Goal: Find specific page/section

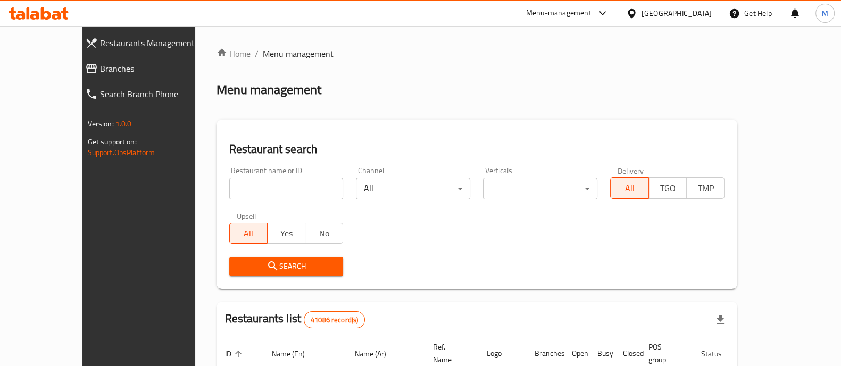
click at [229, 195] on input "search" at bounding box center [286, 188] width 114 height 21
paste input "Taqati Kimo"
type input "Taqati Kimo"
click at [263, 272] on span "Search" at bounding box center [286, 266] width 97 height 13
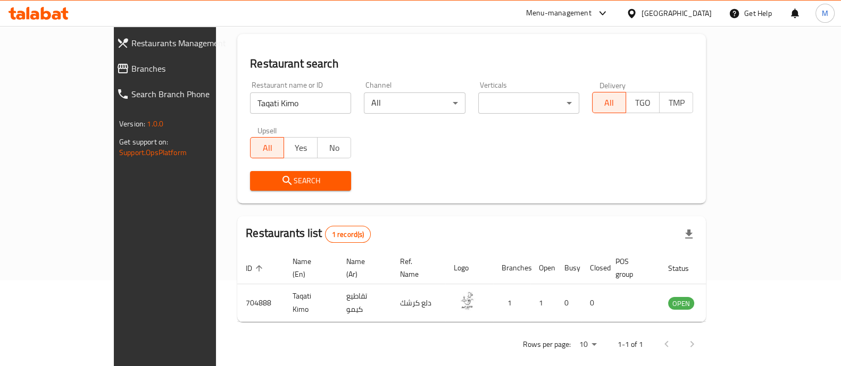
scroll to position [87, 0]
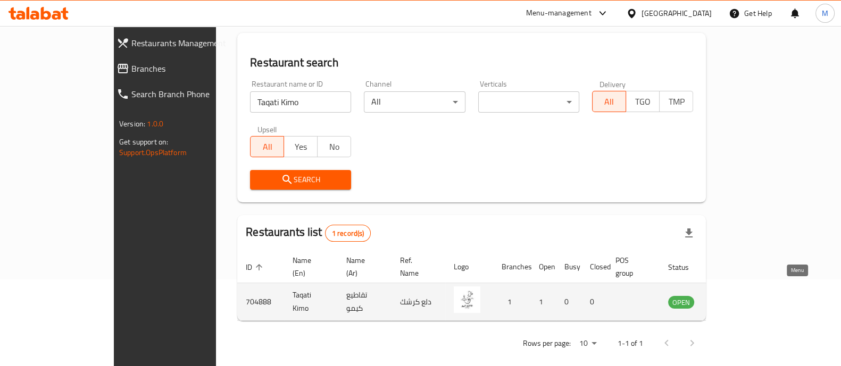
click at [736, 296] on icon "enhanced table" at bounding box center [730, 302] width 13 height 13
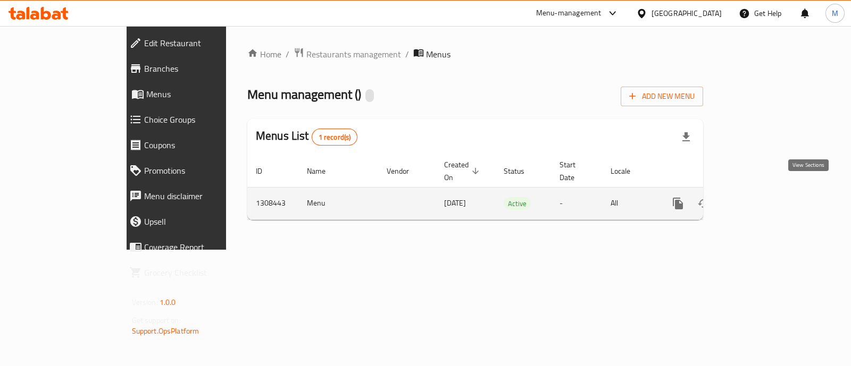
click at [761, 197] on icon "enhanced table" at bounding box center [754, 203] width 13 height 13
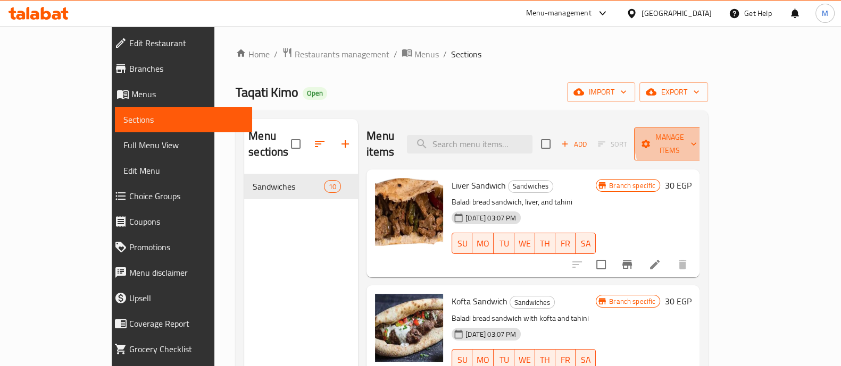
click at [699, 139] on icon "button" at bounding box center [693, 144] width 11 height 11
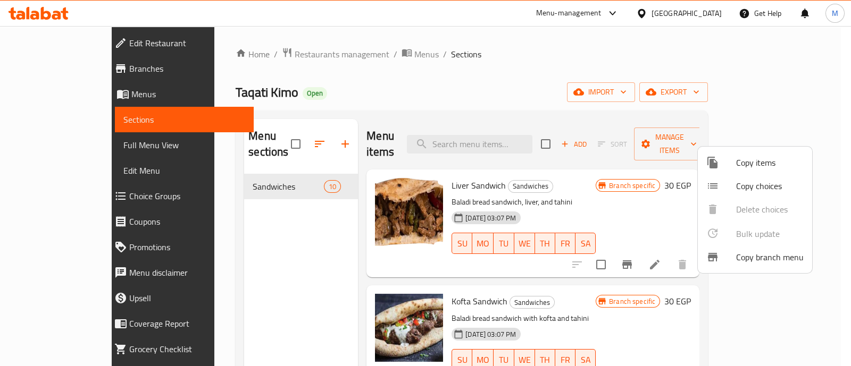
click at [236, 243] on div at bounding box center [425, 183] width 851 height 366
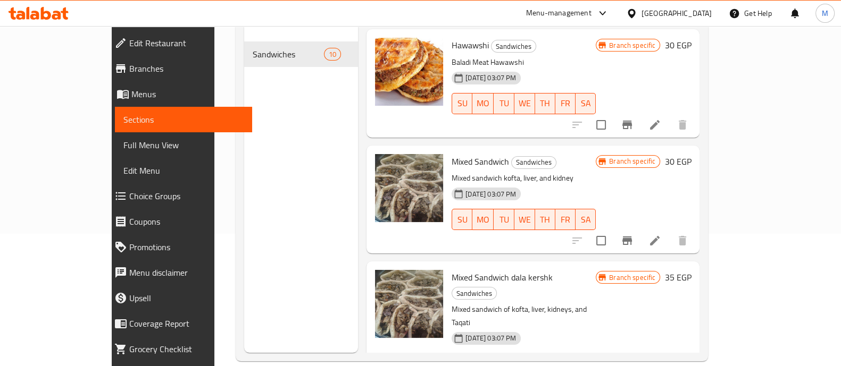
scroll to position [132, 0]
